Goal: Task Accomplishment & Management: Complete application form

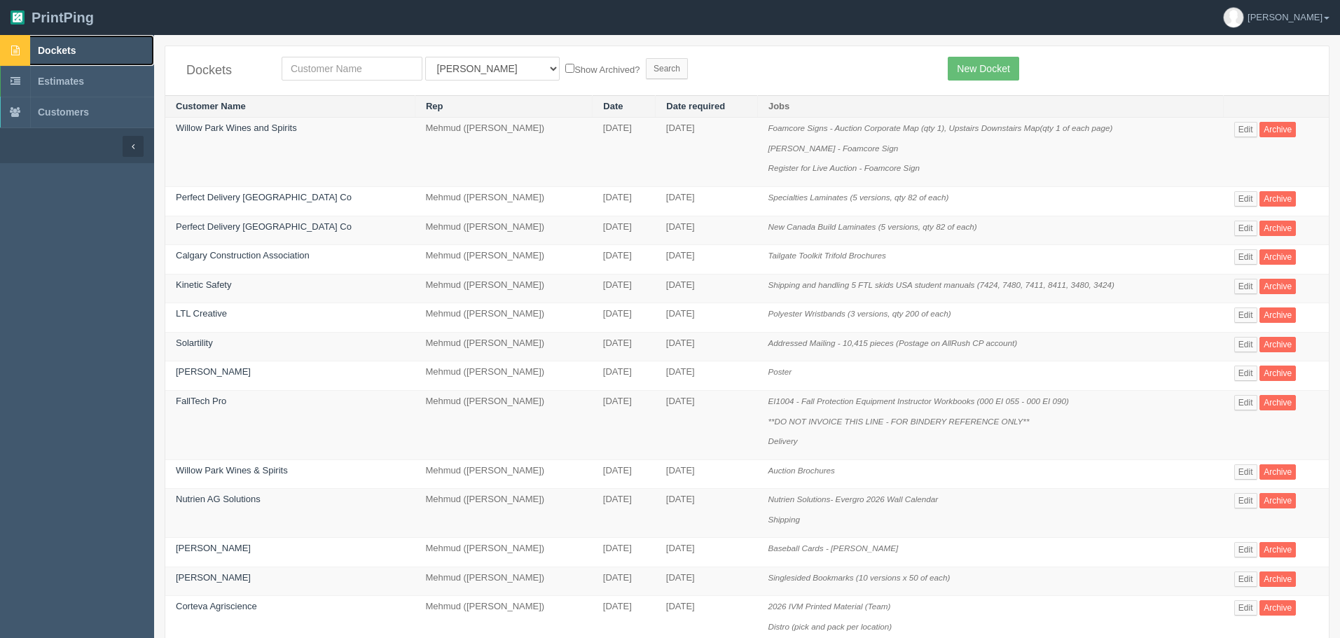
click at [76, 49] on span "Dockets" at bounding box center [57, 50] width 38 height 11
click at [340, 69] on input "text" at bounding box center [352, 69] width 141 height 24
type input "west"
click at [646, 58] on input "Search" at bounding box center [667, 68] width 42 height 21
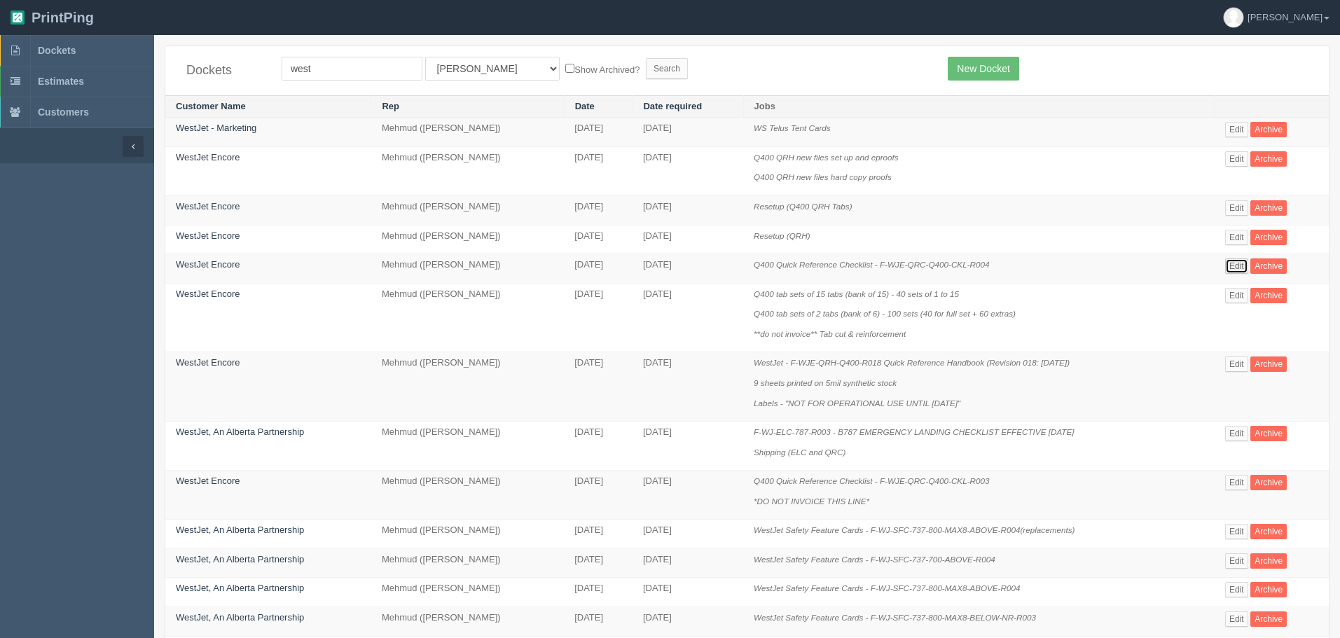
click at [1237, 263] on link "Edit" at bounding box center [1236, 265] width 23 height 15
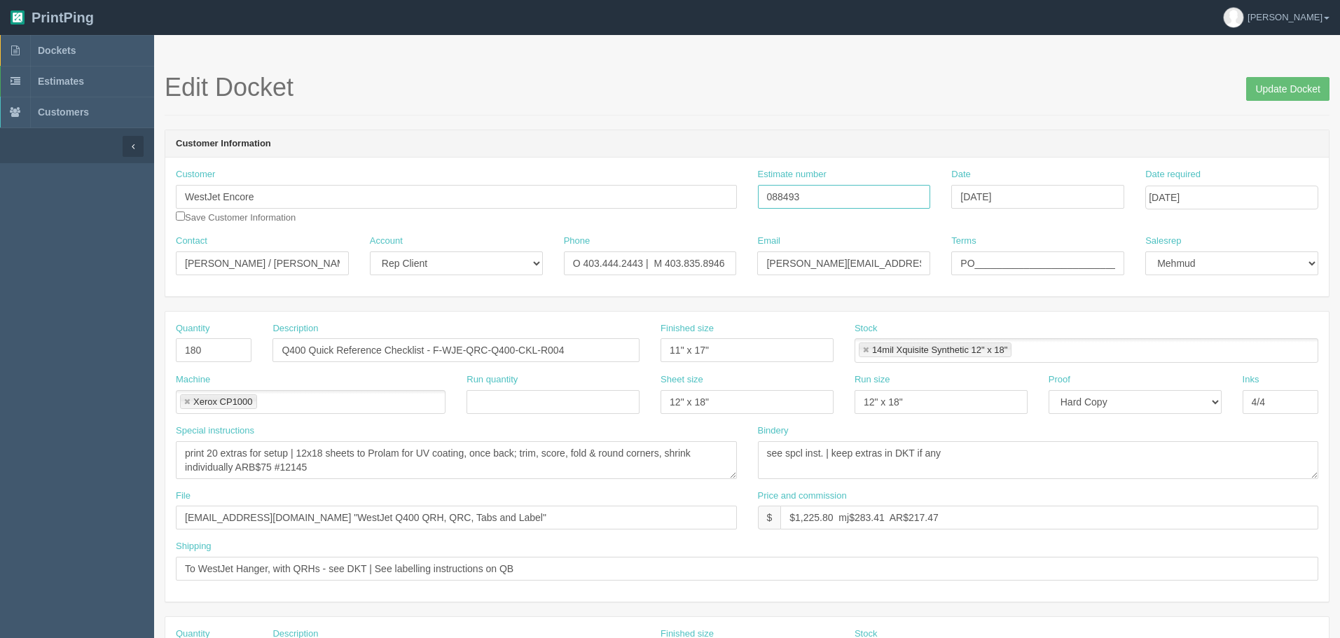
drag, startPoint x: 806, startPoint y: 197, endPoint x: 590, endPoint y: 204, distance: 216.5
click at [626, 198] on div "Customer WestJet Encore Save Customer Information Estimate number 088493 Date S…" at bounding box center [746, 201] width 1163 height 67
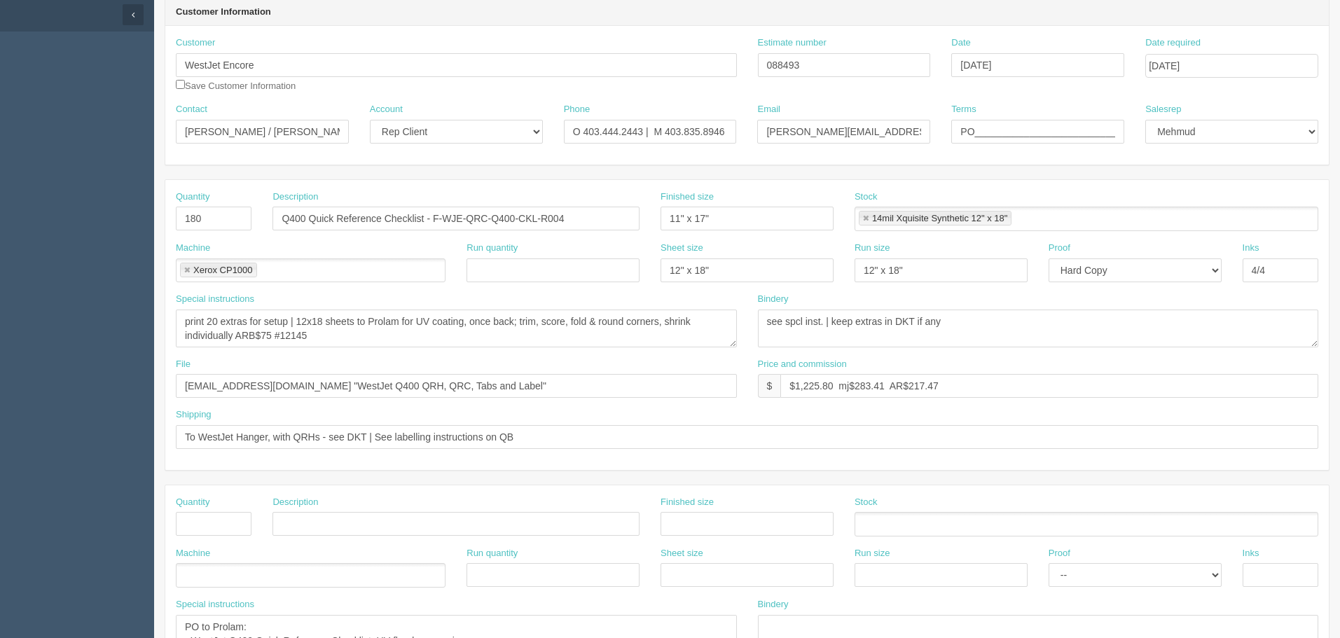
scroll to position [140, 0]
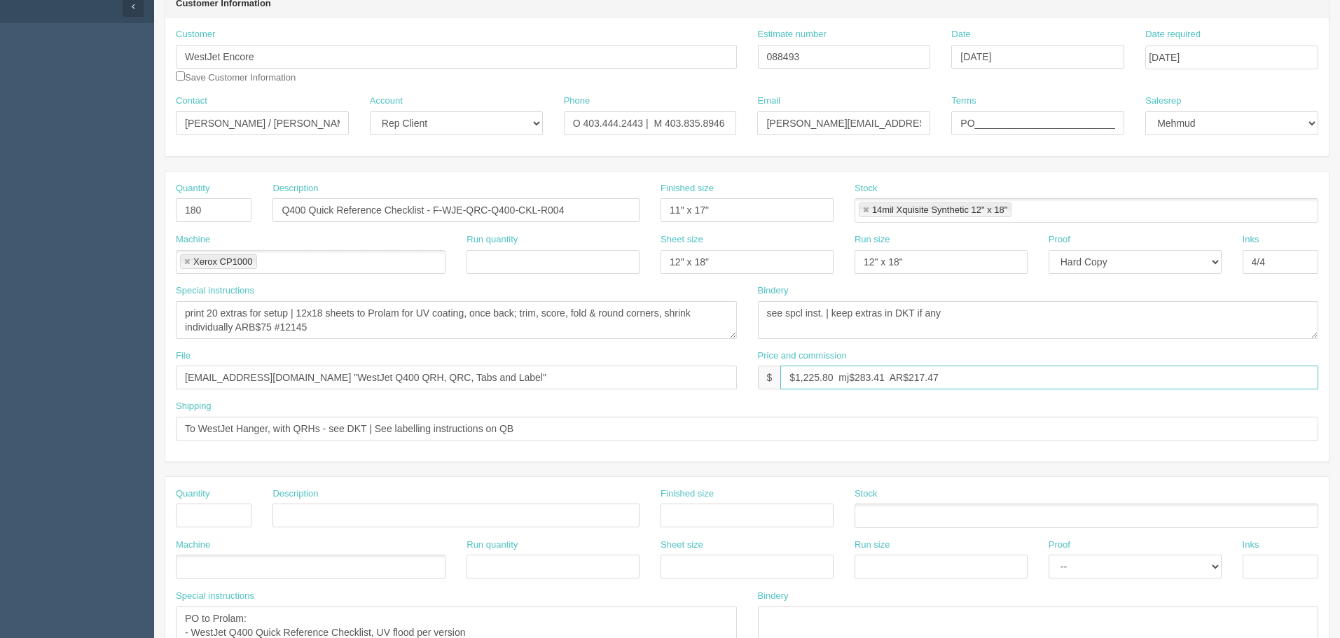
drag, startPoint x: 834, startPoint y: 375, endPoint x: 688, endPoint y: 368, distance: 145.9
click at [689, 368] on div "File files@allrush.ca "WestJet Q400 QRH, QRC, Tabs and Label" Price and commiss…" at bounding box center [746, 375] width 1163 height 51
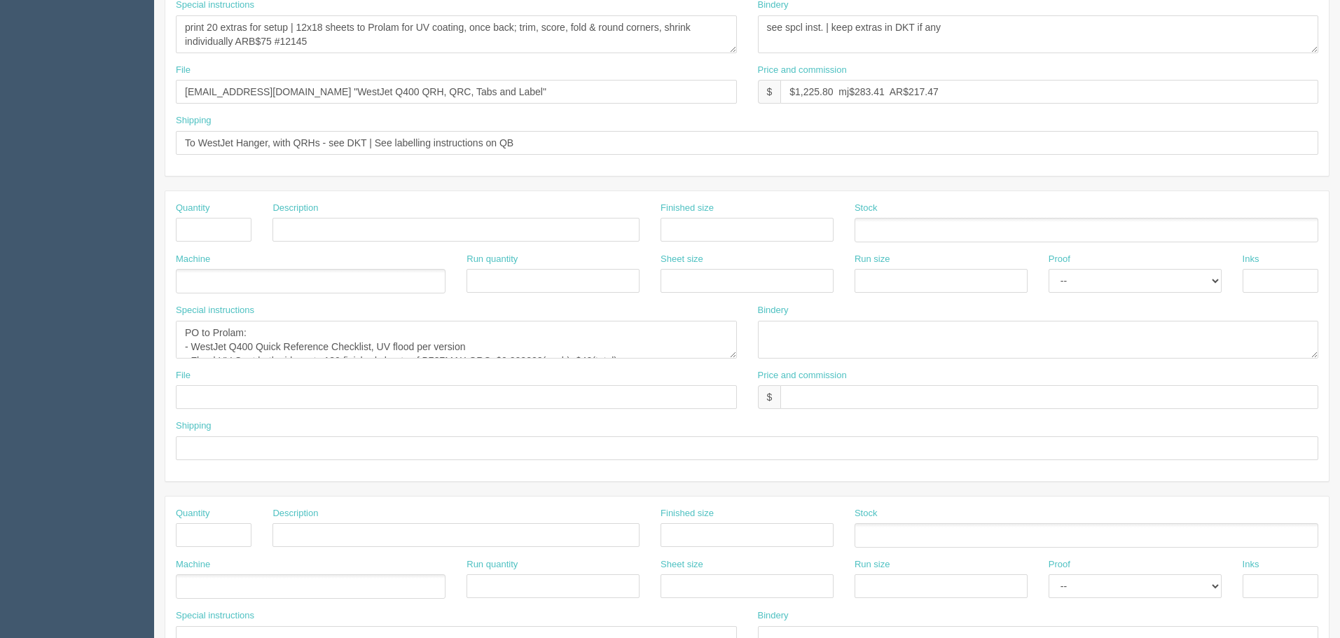
scroll to position [490, 0]
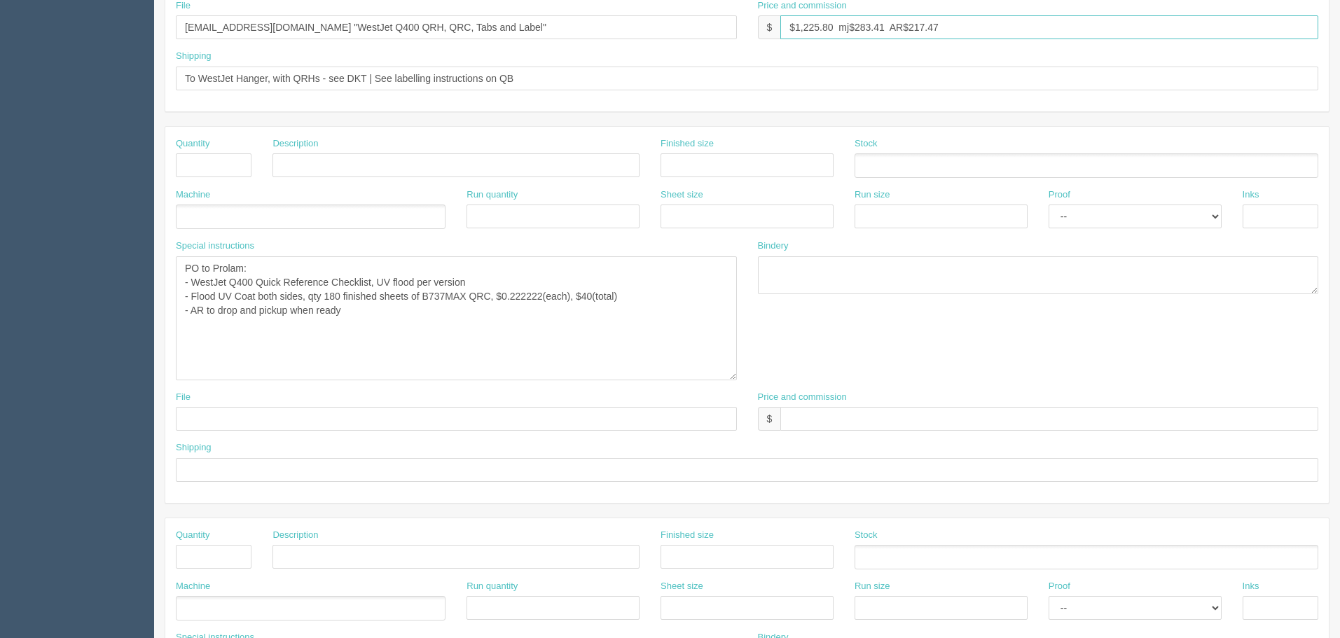
drag, startPoint x: 734, startPoint y: 290, endPoint x: 734, endPoint y: 376, distance: 86.2
click at [734, 376] on textarea "PO to Prolam: - WestJet Q400 Quick Reference Checklist, UV flood per version - …" at bounding box center [456, 318] width 561 height 124
click at [626, 328] on textarea "PO to Prolam: - WestJet Q400 Quick Reference Checklist, UV flood per version - …" at bounding box center [456, 318] width 561 height 124
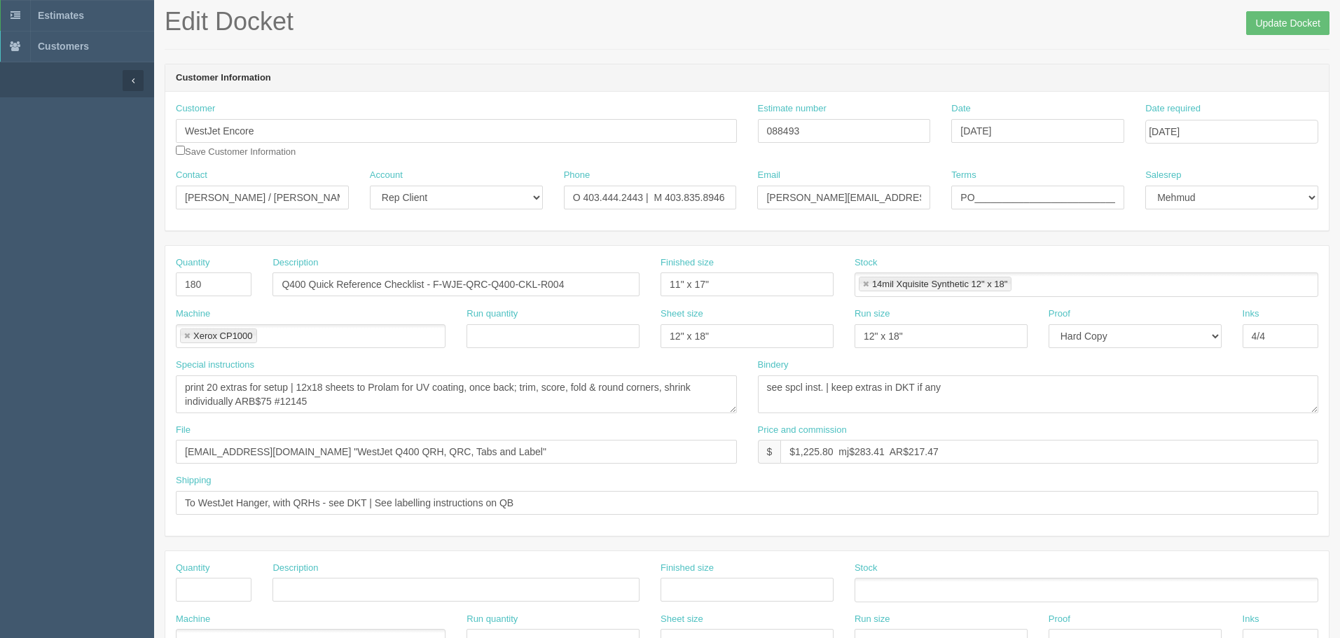
scroll to position [0, 0]
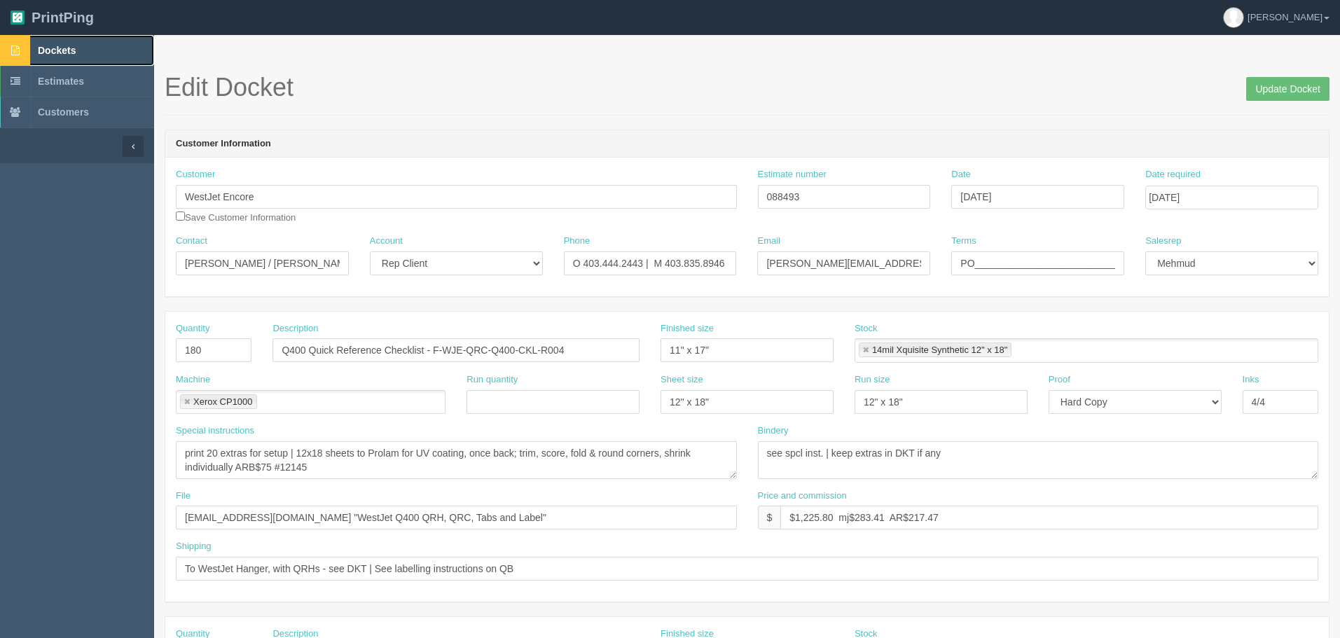
click at [99, 52] on link "Dockets" at bounding box center [77, 50] width 154 height 31
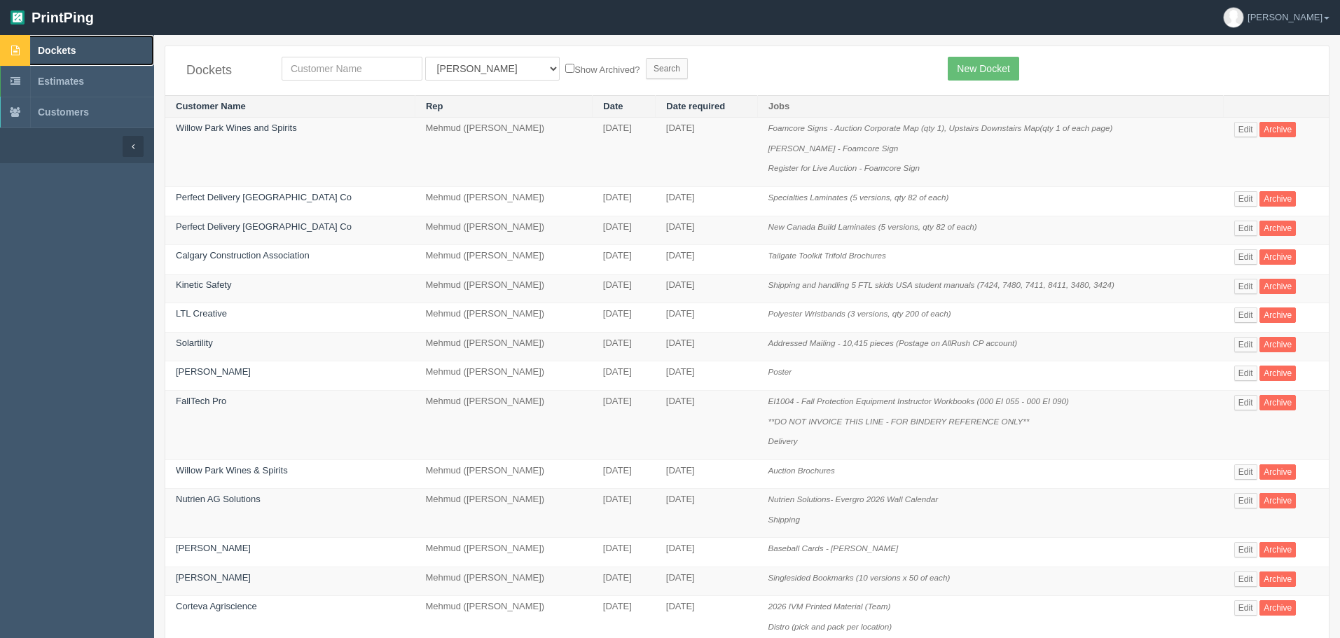
drag, startPoint x: 68, startPoint y: 46, endPoint x: 79, endPoint y: 31, distance: 18.5
click at [68, 46] on span "Dockets" at bounding box center [57, 50] width 38 height 11
click at [311, 70] on input "text" at bounding box center [352, 69] width 141 height 24
type input "mally"
click at [646, 58] on input "Search" at bounding box center [667, 68] width 42 height 21
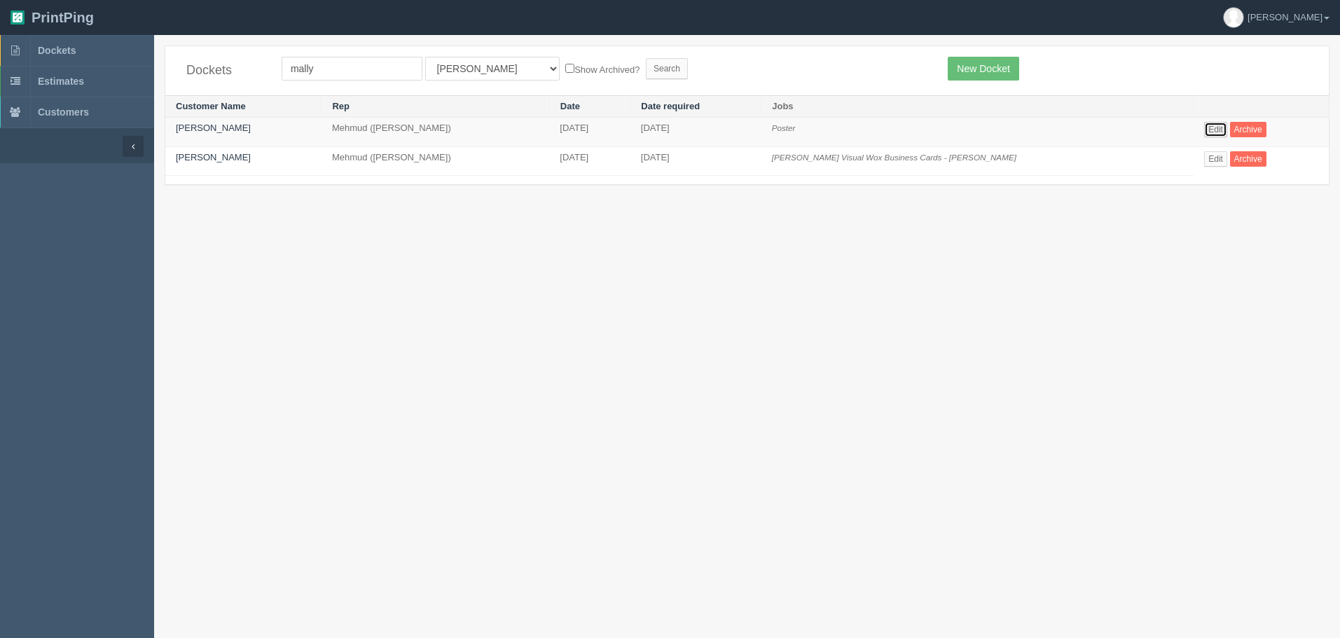
click at [1209, 130] on link "Edit" at bounding box center [1215, 129] width 23 height 15
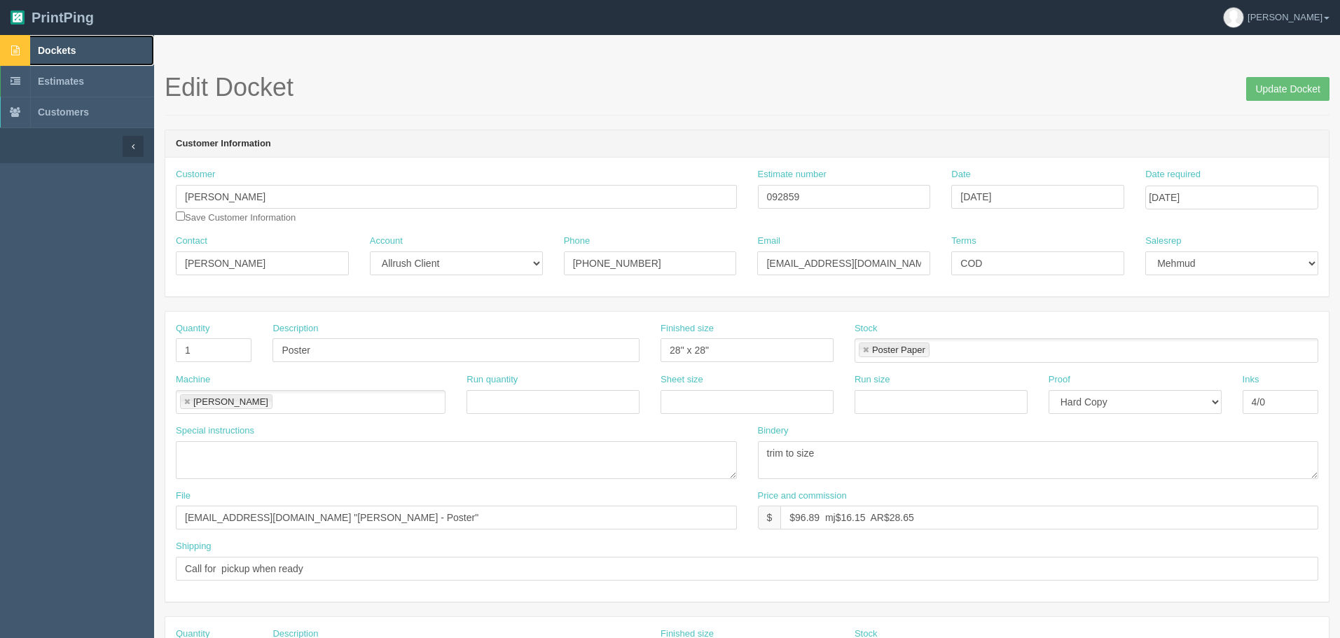
click at [87, 47] on link "Dockets" at bounding box center [77, 50] width 154 height 31
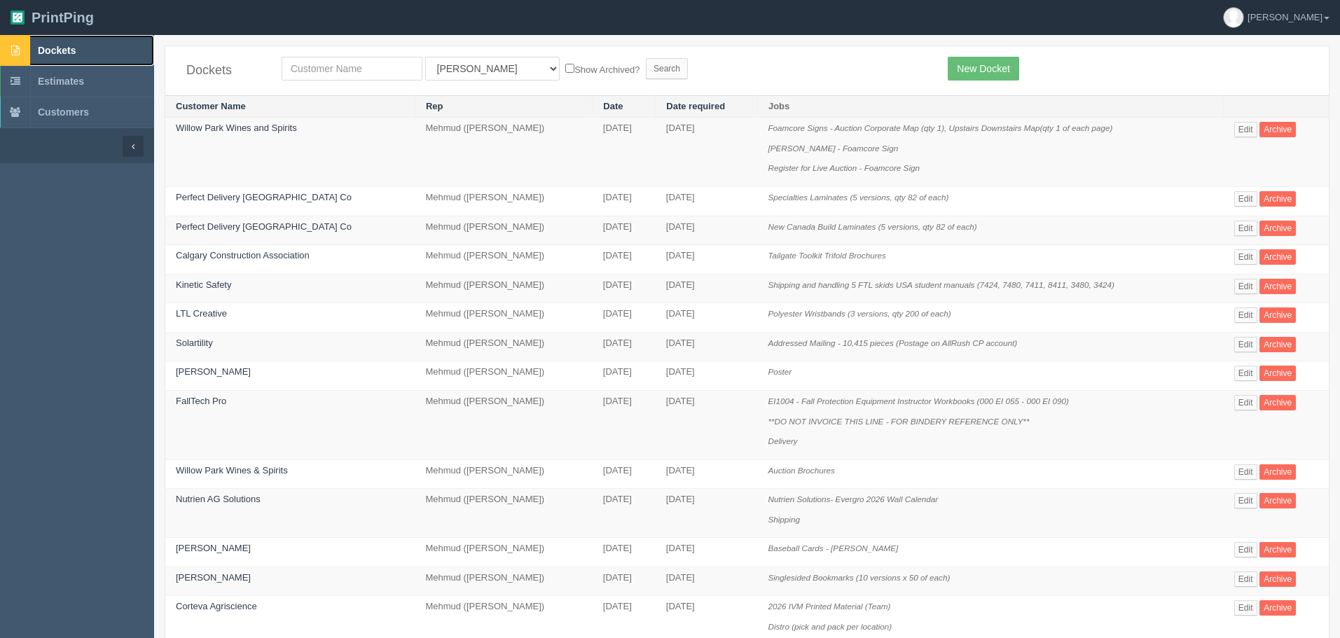
click at [90, 50] on link "Dockets" at bounding box center [77, 50] width 154 height 31
click at [994, 64] on link "New Docket" at bounding box center [983, 69] width 71 height 24
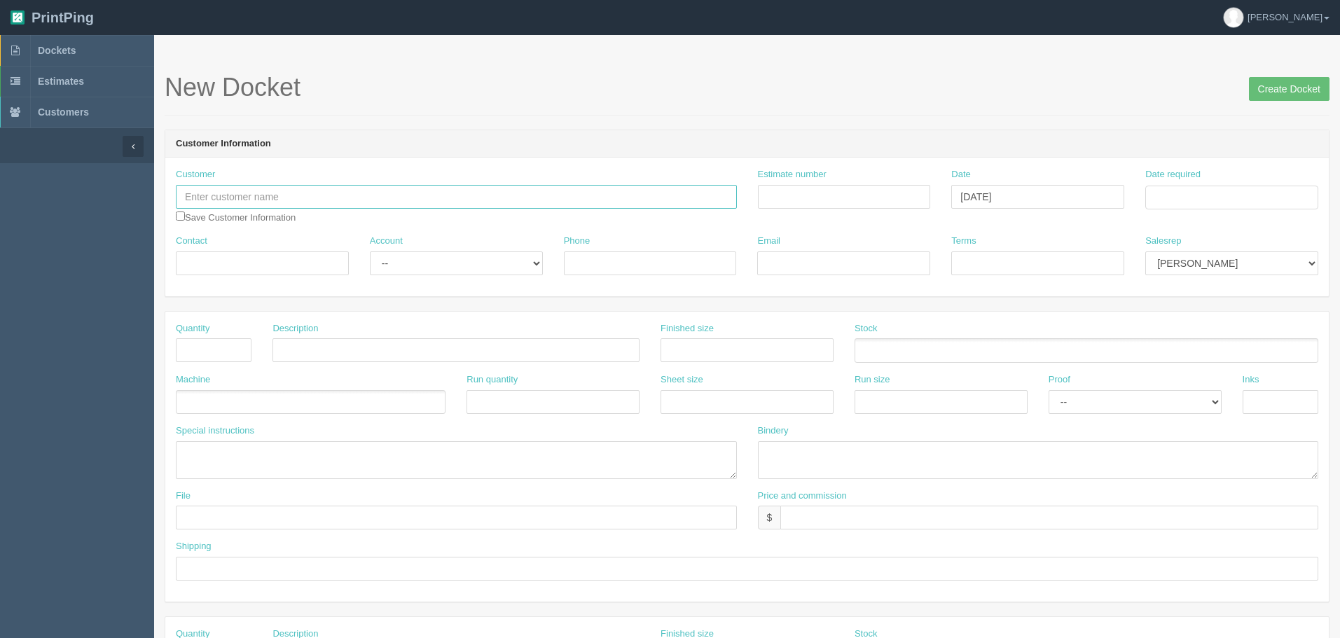
drag, startPoint x: 378, startPoint y: 198, endPoint x: 635, endPoint y: 222, distance: 258.2
click at [378, 198] on input "text" at bounding box center [456, 197] width 561 height 24
paste input "BAA Family Restaurants Ltd."
type input "BAA Family Restaurants Ltd."
click at [311, 261] on input "Contact" at bounding box center [262, 263] width 173 height 24
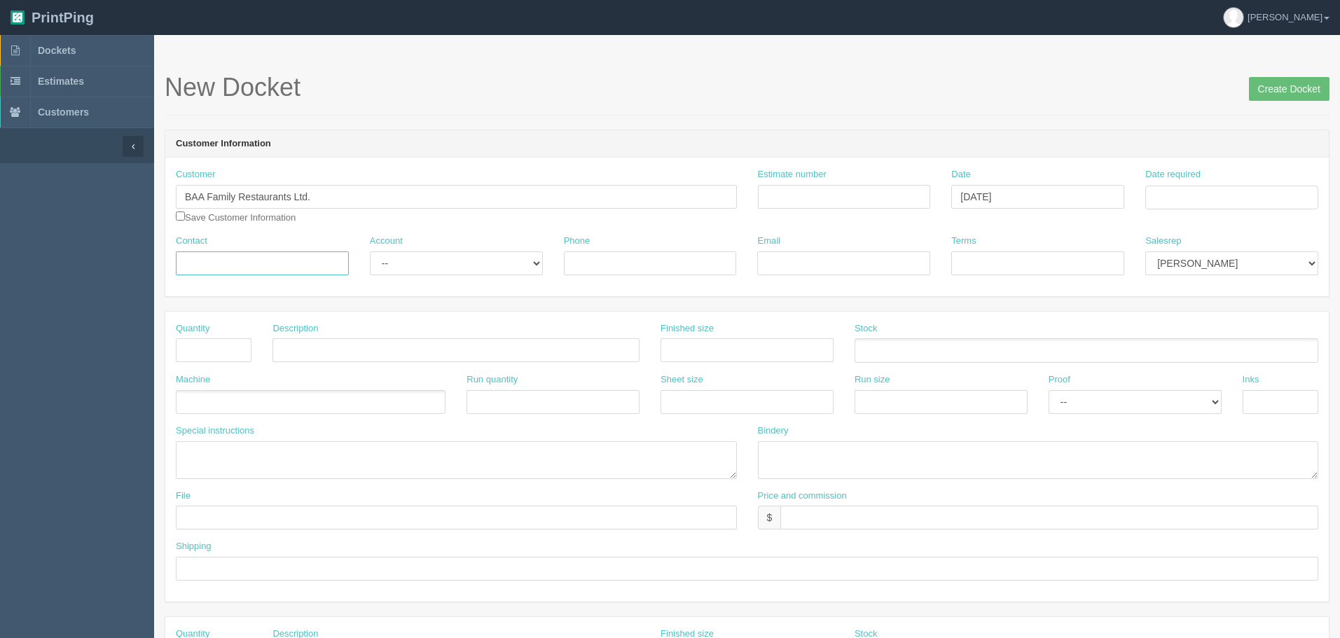
paste input "Bhavin Patel"
type input "Bhavin Patel"
click at [807, 197] on input "Estimate number" at bounding box center [844, 197] width 173 height 24
drag, startPoint x: 790, startPoint y: 194, endPoint x: 1093, endPoint y: 177, distance: 303.1
click at [790, 194] on input "Estimate number" at bounding box center [844, 197] width 173 height 24
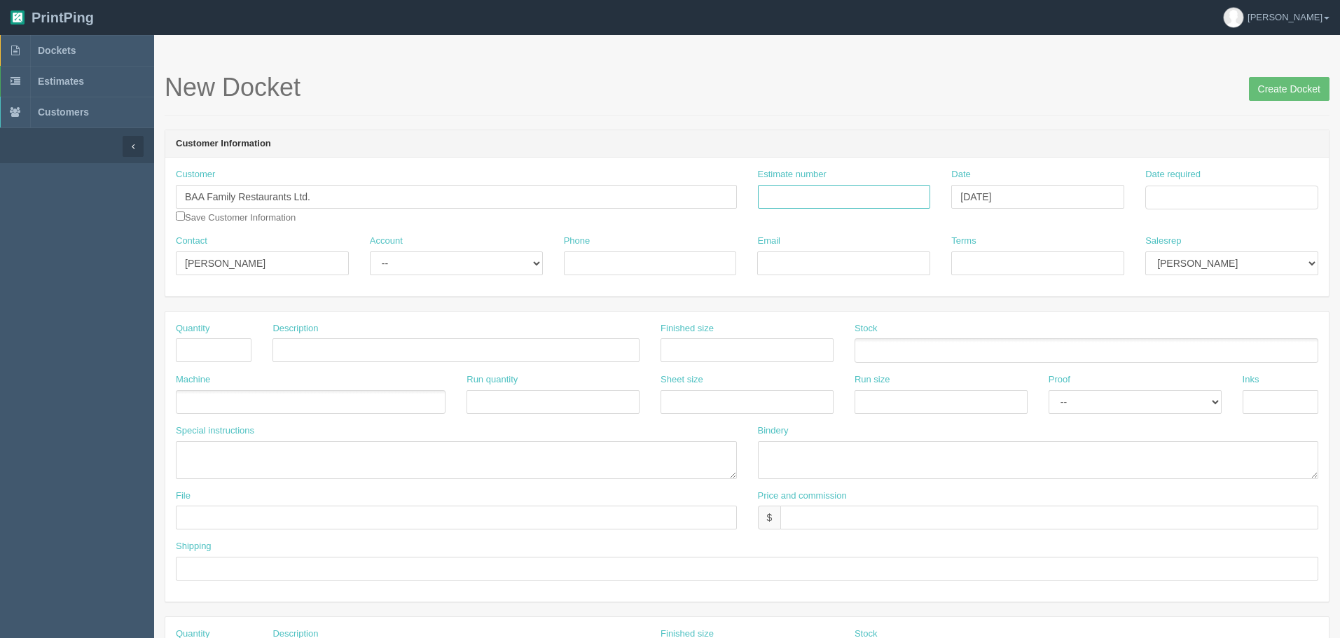
paste input "092878"
type input "092878"
click at [1182, 197] on input "Date required" at bounding box center [1231, 198] width 173 height 24
click at [1203, 314] on td "14" at bounding box center [1197, 311] width 18 height 20
click at [1177, 333] on td "20" at bounding box center [1178, 332] width 20 height 20
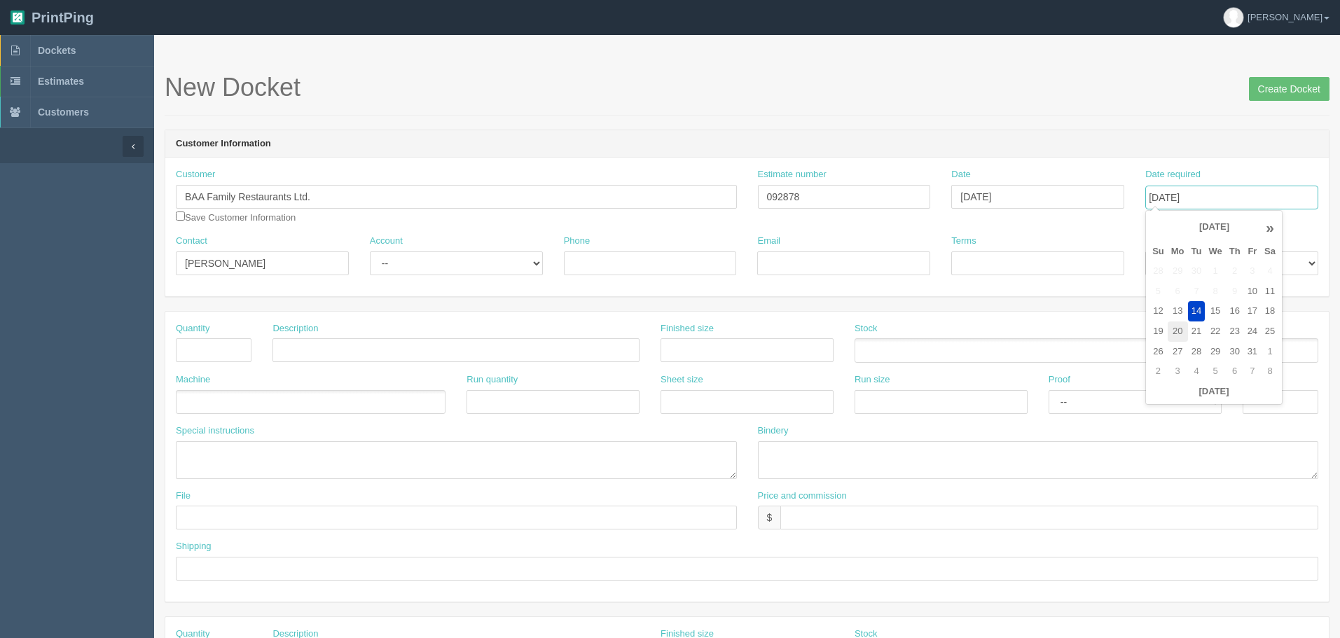
type input "[DATE]"
drag, startPoint x: 895, startPoint y: 97, endPoint x: 903, endPoint y: 113, distance: 17.9
click at [894, 104] on div "New Docket Create Docket" at bounding box center [747, 95] width 1165 height 42
click at [1203, 261] on select "Mark Mikayla Aly Stacy Rebecca Matthew Viki Phil Greg Jim Sam Brandon Zach Stev…" at bounding box center [1231, 263] width 173 height 24
select select "8"
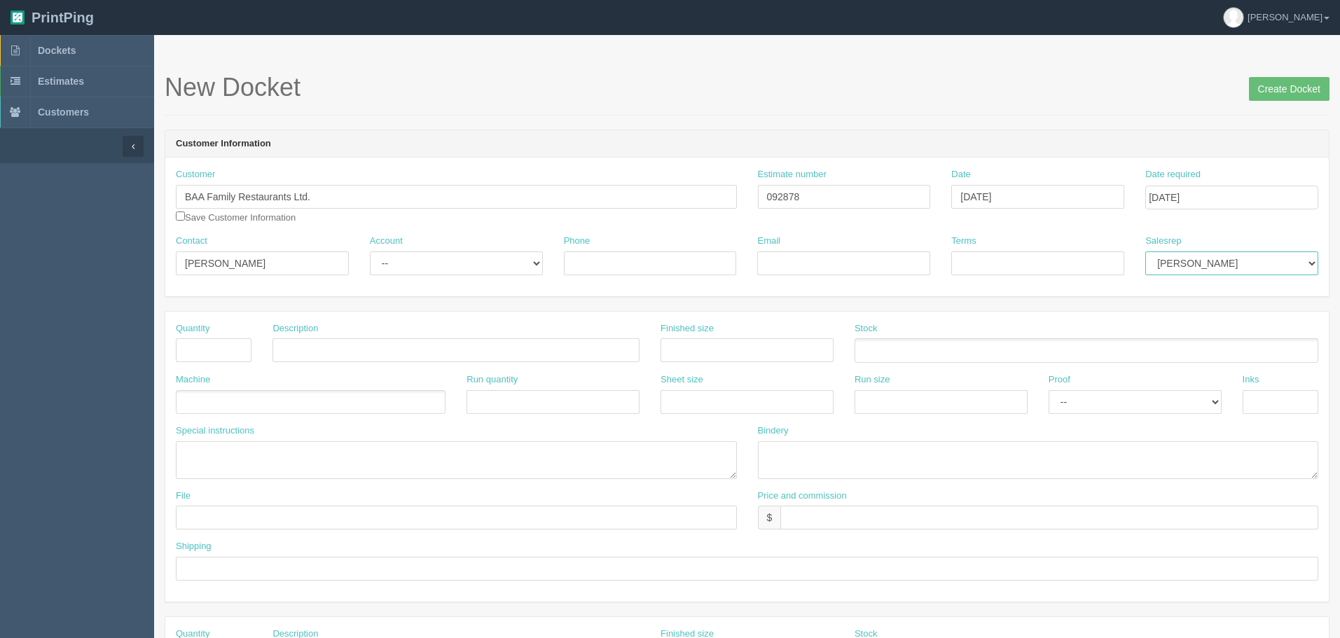
click at [1145, 251] on select "Mark Mikayla Aly Stacy Rebecca Matthew Viki Phil Greg Jim Sam Brandon Zach Stev…" at bounding box center [1231, 263] width 173 height 24
click at [438, 266] on select "-- Existing Client Allrush Client Rep Client" at bounding box center [456, 263] width 173 height 24
select select "Allrush Client"
click at [370, 251] on select "-- Existing Client Allrush Client Rep Client" at bounding box center [456, 263] width 173 height 24
drag, startPoint x: 670, startPoint y: 262, endPoint x: 665, endPoint y: 249, distance: 13.3
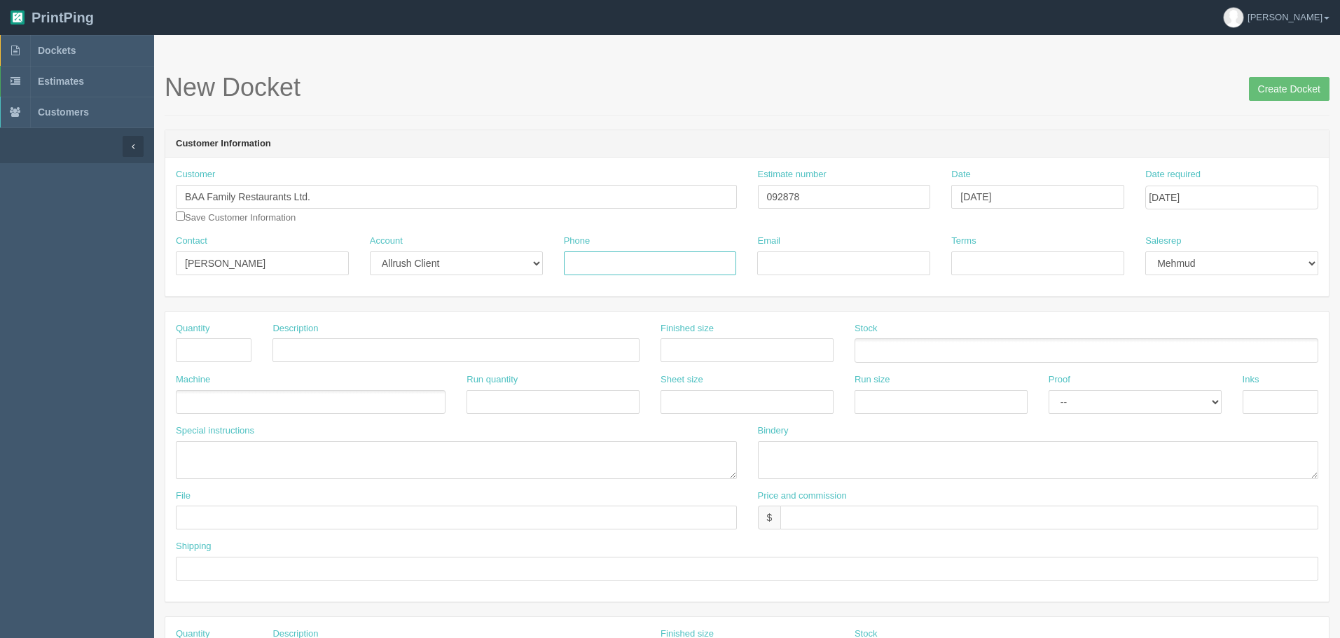
click at [669, 256] on input "Phone" at bounding box center [650, 263] width 173 height 24
paste input "6399984241"
type input "1-639-998-4241"
drag, startPoint x: 862, startPoint y: 263, endPoint x: 986, endPoint y: 258, distance: 124.8
click at [862, 263] on input "Email" at bounding box center [843, 263] width 173 height 24
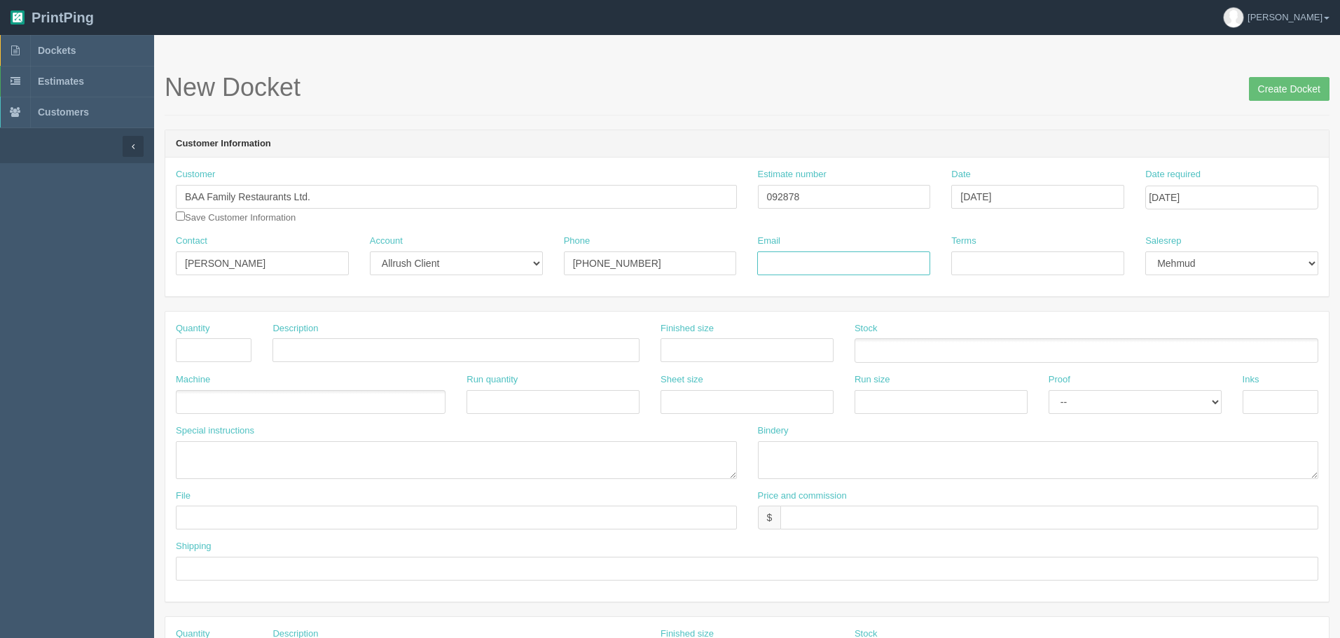
paste input "baafamilyrestaurants@gmail.com"
type input "baafamilyrestaurants@gmail.com"
click at [987, 258] on input "Terms" at bounding box center [1037, 263] width 173 height 24
type input "COD"
type input "2,500"
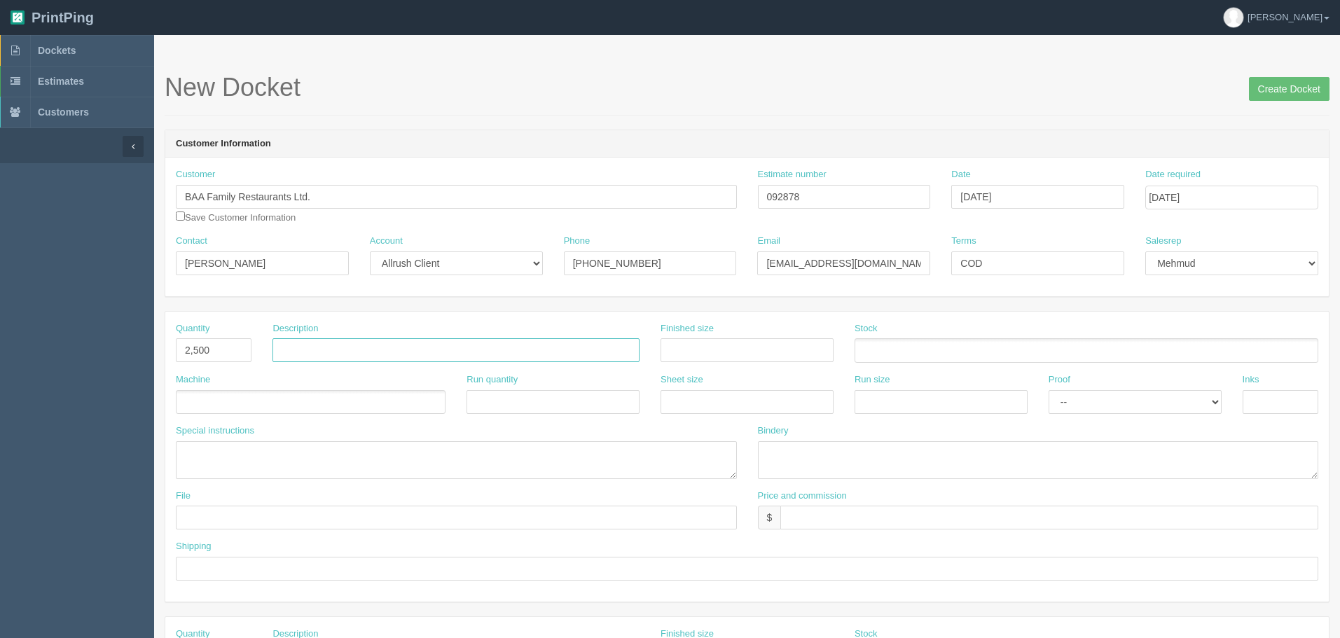
click at [420, 351] on input "text" at bounding box center [455, 350] width 367 height 24
type input "McClocklin Rd SK Customer Appreciation Flyers"
click at [706, 343] on input "text" at bounding box center [747, 350] width 173 height 24
type input "8.5" x 5.5""
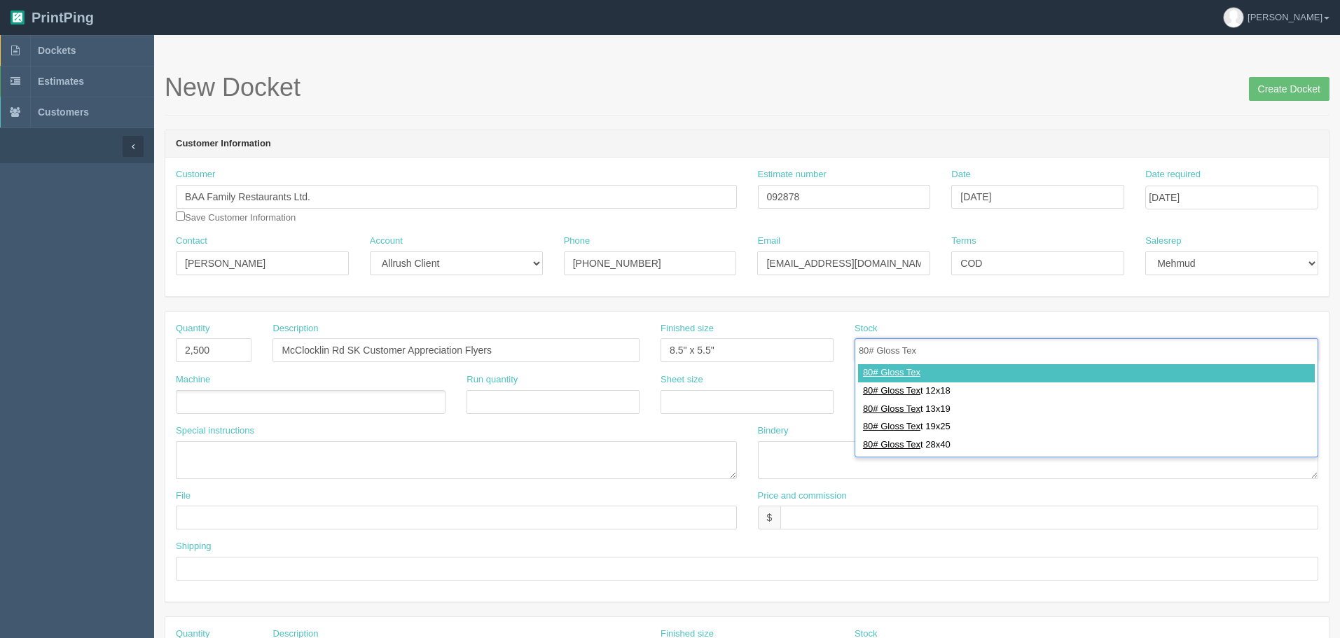
type input "80# Gloss Text"
type input "80# Gloss Text 12x18"
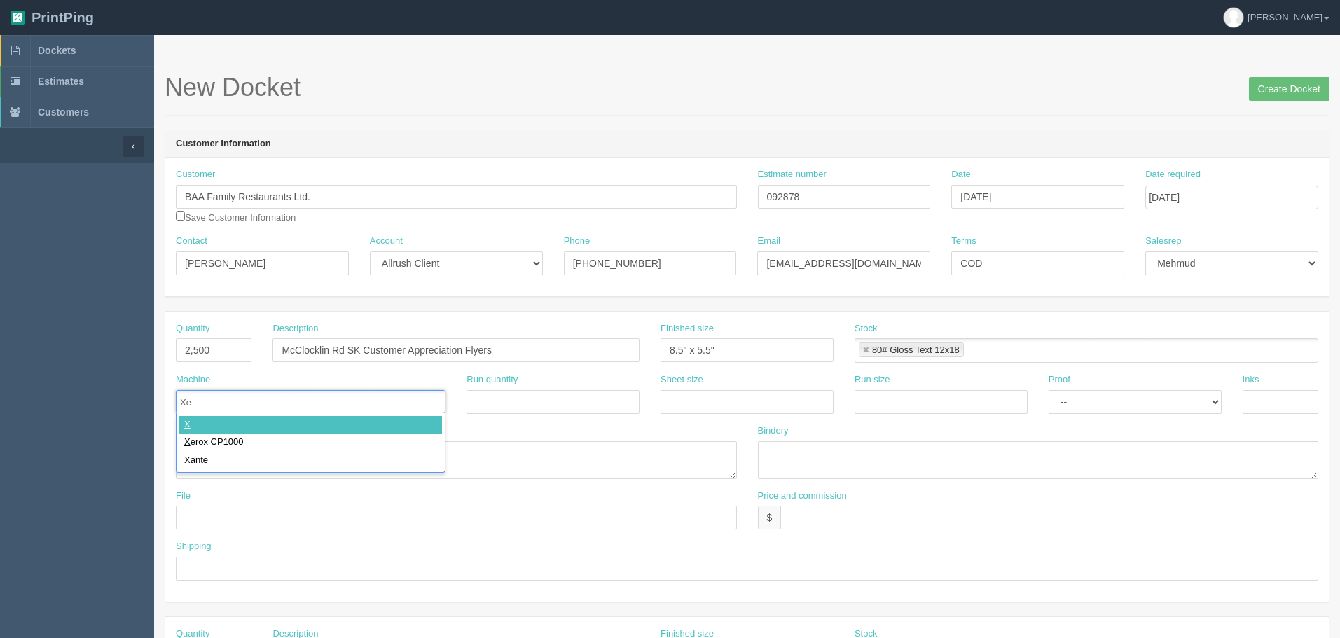
type input "Xer"
type input "Xerox CP1000"
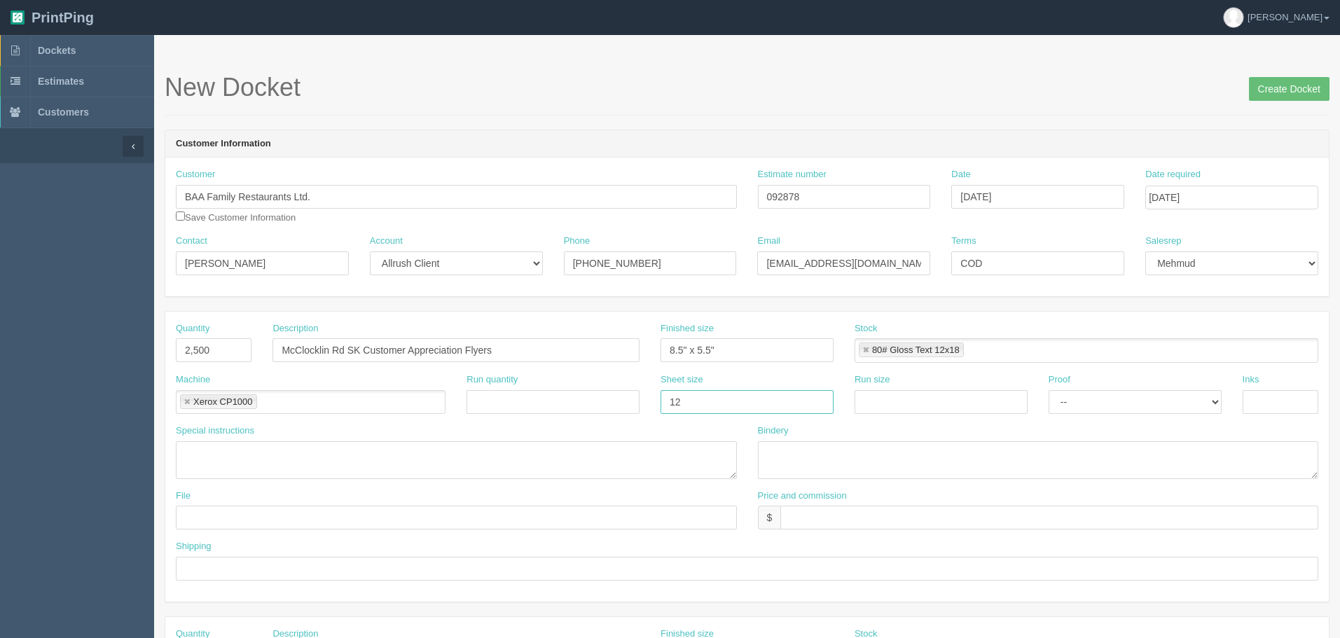
type input "12" x 18""
click at [739, 400] on input "12" x 18"" at bounding box center [747, 402] width 173 height 24
paste input "12" x 18""
type input "12" x 18""
select select "Hard Copy"
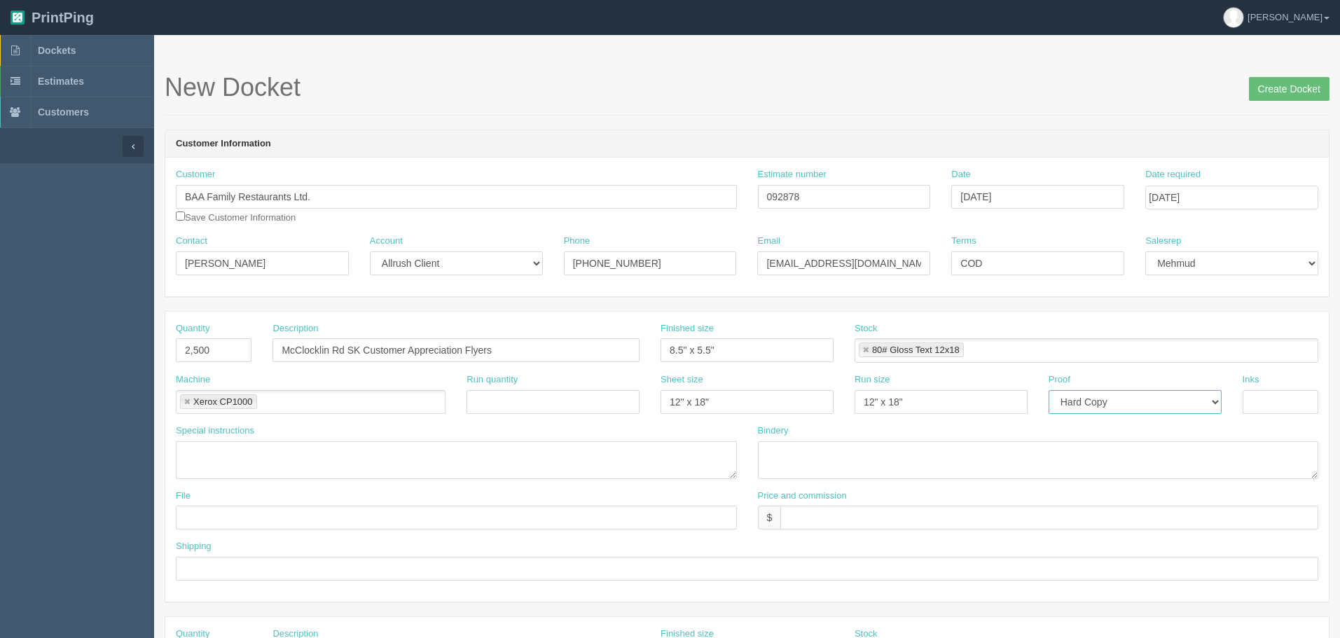
click at [1049, 390] on select "-- Email Hard Copy" at bounding box center [1135, 402] width 173 height 24
type input "4/4"
type textarea "double sided"
type textarea "trim, bundle in 250s"
click at [406, 188] on input "BAA Family Restaurants Ltd." at bounding box center [456, 197] width 561 height 24
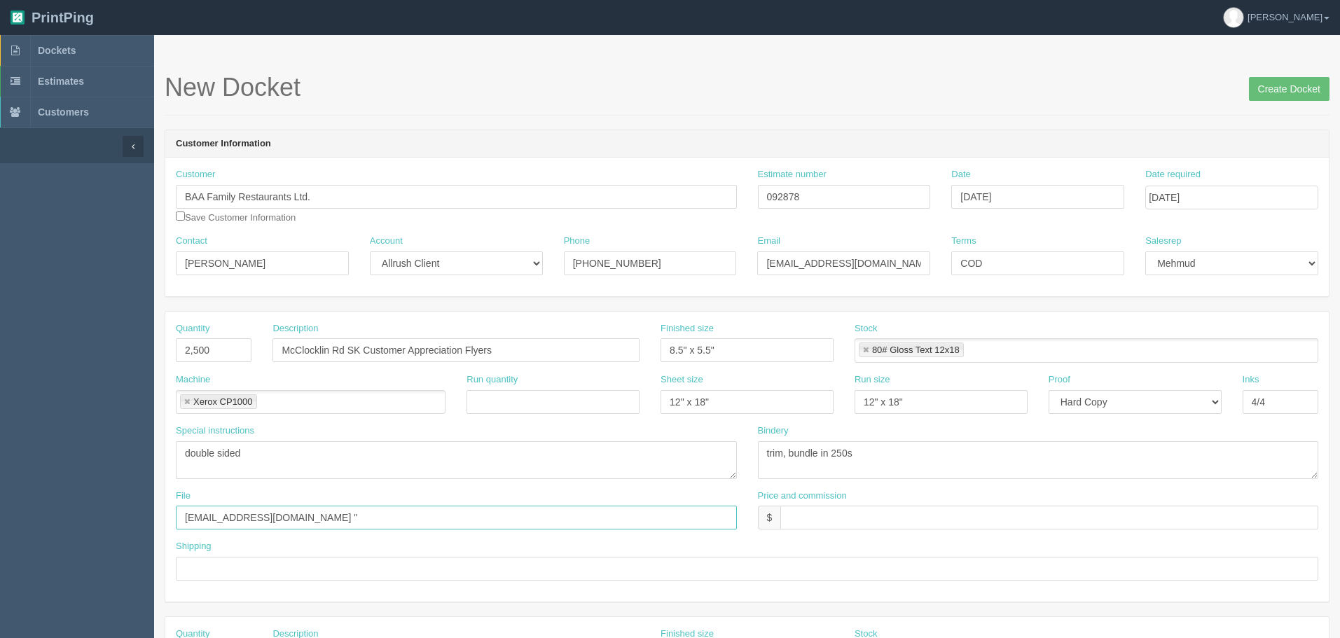
drag, startPoint x: 319, startPoint y: 515, endPoint x: 380, endPoint y: 535, distance: 64.2
click at [319, 515] on input "files@allrush.ca "" at bounding box center [456, 518] width 561 height 24
paste input "BAA Family Restaurants Ltd."
type input "files@allrush.ca "BAA Family Restaurants - PJ Flyers""
click at [819, 514] on input "$" at bounding box center [1049, 518] width 538 height 24
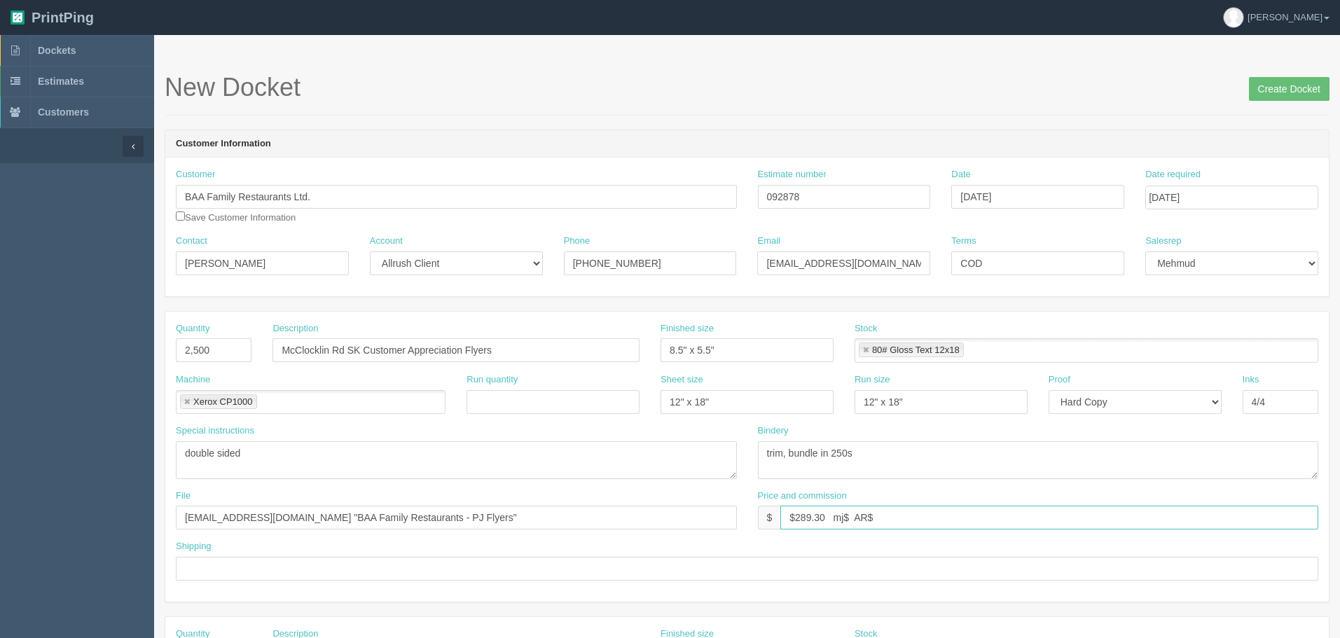
type input "$289.30 mj$ AR$"
drag, startPoint x: 806, startPoint y: 188, endPoint x: 642, endPoint y: 200, distance: 165.0
click at [653, 198] on div "Customer BAA Family Restaurants Ltd. Save Customer Information Estimate number …" at bounding box center [746, 201] width 1163 height 67
click at [1291, 86] on input "Create Docket" at bounding box center [1289, 89] width 81 height 24
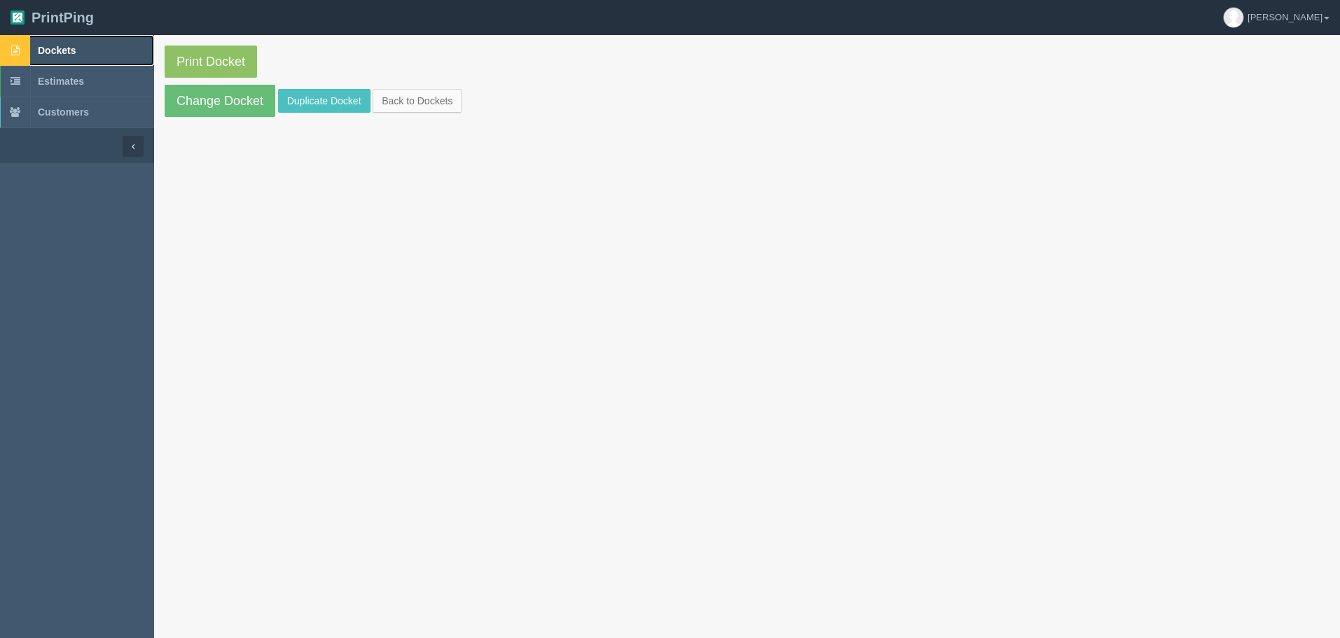
drag, startPoint x: 0, startPoint y: 0, endPoint x: 83, endPoint y: 46, distance: 94.7
click at [83, 46] on link "Dockets" at bounding box center [77, 50] width 154 height 31
